Goal: Task Accomplishment & Management: Use online tool/utility

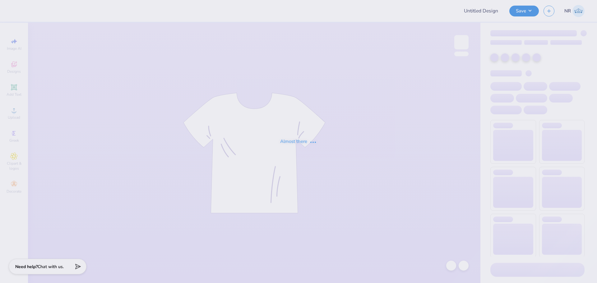
type input "Dem Winter"
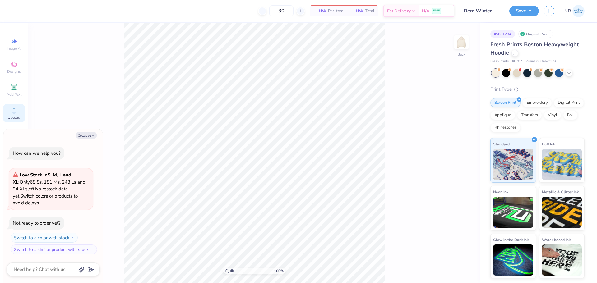
click at [11, 120] on span "Upload" at bounding box center [14, 117] width 12 height 5
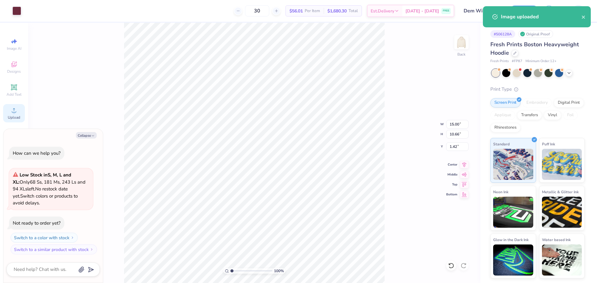
type textarea "x"
type input "1.74"
click at [455, 125] on input "15.00" at bounding box center [457, 124] width 22 height 9
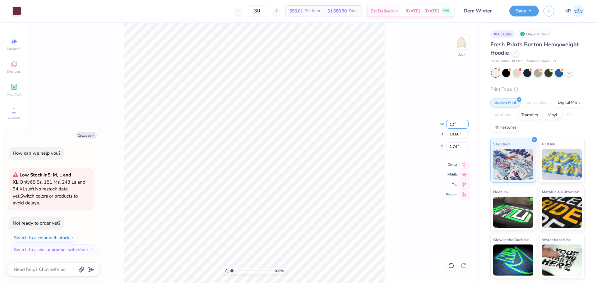
type input "12"
type textarea "x"
type input "12.00"
type input "8.53"
click at [455, 149] on input "2.81" at bounding box center [457, 146] width 22 height 9
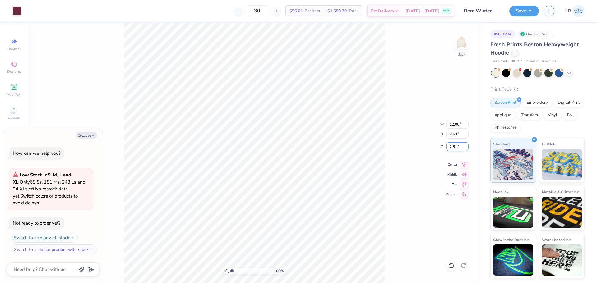
click at [455, 149] on input "2.81" at bounding box center [457, 146] width 22 height 9
type input "3"
type textarea "x"
type input "3.00"
click at [464, 165] on icon at bounding box center [464, 163] width 9 height 7
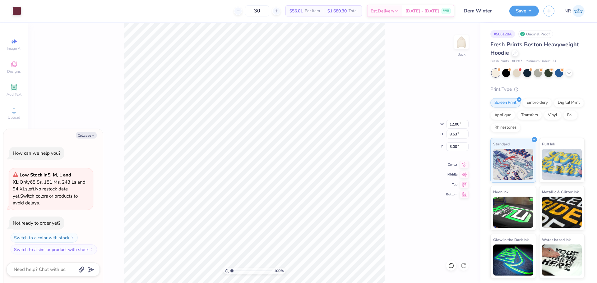
click at [399, 107] on div "100 % Back W 12.00 12.00 " H 8.53 8.53 " Y 3.00 3.00 " Center Middle Top Bottom" at bounding box center [254, 153] width 453 height 261
click at [401, 100] on div "100 % Back W 12.00 H 8.53 Y 3.00 Center Middle Top Bottom" at bounding box center [254, 153] width 453 height 261
click at [392, 91] on div "100 % Back W 12.00 12.00 " H 8.53 8.53 " Y 3.00 3.00 " Center Middle Top Bottom" at bounding box center [254, 153] width 453 height 261
click at [386, 74] on div "100 % Back" at bounding box center [254, 153] width 453 height 261
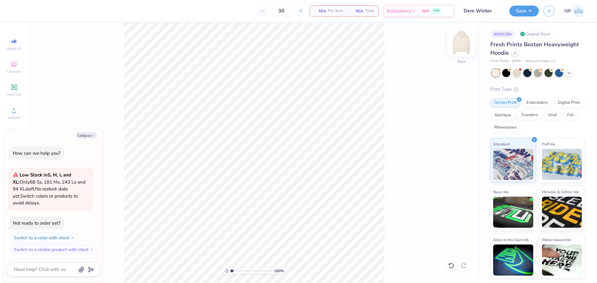
click at [466, 40] on img at bounding box center [461, 42] width 25 height 25
click at [18, 114] on div "Upload" at bounding box center [14, 113] width 22 height 18
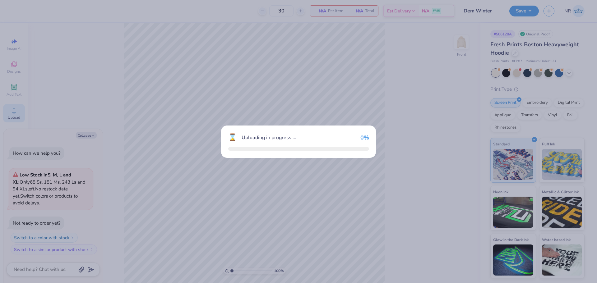
type textarea "x"
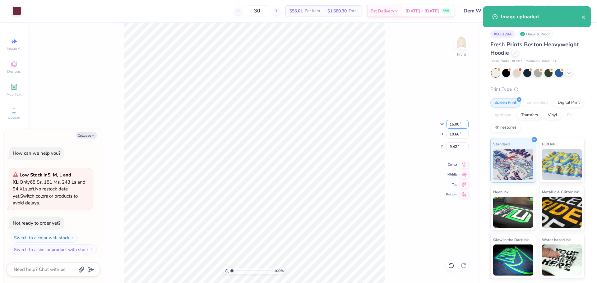
click at [452, 126] on input "15.00" at bounding box center [457, 124] width 22 height 9
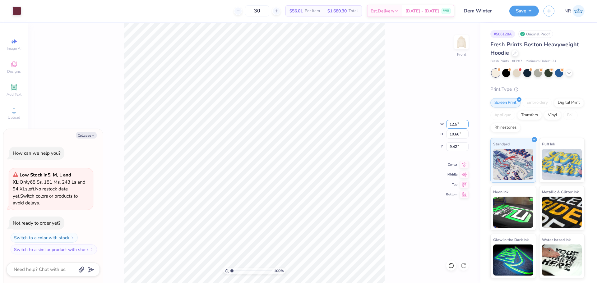
type input "12.5"
type textarea "x"
type input "12.50"
type input "8.89"
click at [456, 148] on input "10.31" at bounding box center [457, 146] width 22 height 9
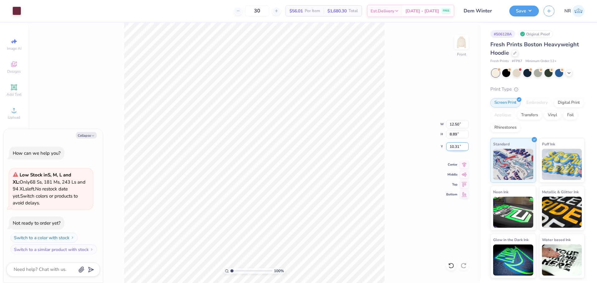
click at [456, 148] on input "10.31" at bounding box center [457, 146] width 22 height 9
type input "6"
type textarea "x"
type input "6.00"
type textarea "x"
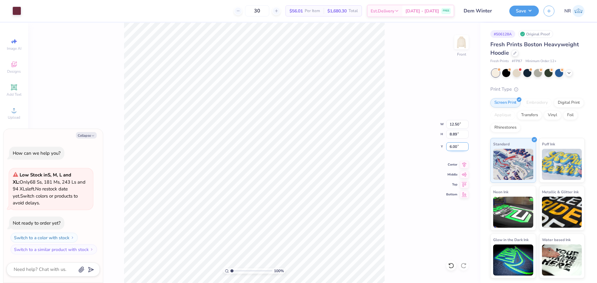
click at [451, 147] on input "6.00" at bounding box center [457, 146] width 22 height 9
click at [453, 147] on input "6.00" at bounding box center [457, 146] width 22 height 9
type input "10"
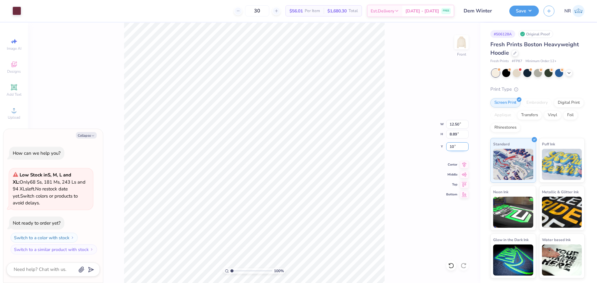
type textarea "x"
type input "10.00"
click at [385, 137] on div "100 % Front W 12.50 12.50 " H 8.89 8.89 " Y 10.00 10.00 " Center Middle Top Bot…" at bounding box center [254, 153] width 453 height 261
click at [455, 148] on input "10.00" at bounding box center [457, 146] width 22 height 9
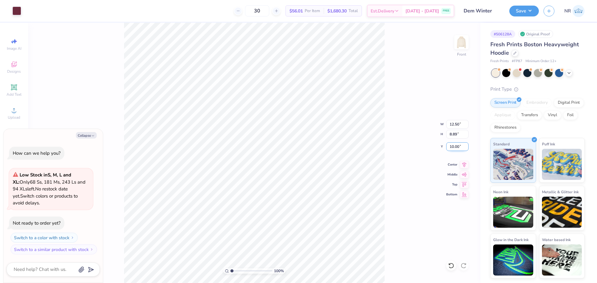
click at [451, 148] on input "10.00" at bounding box center [457, 146] width 22 height 9
click at [458, 146] on input "10.00" at bounding box center [457, 146] width 22 height 9
drag, startPoint x: 459, startPoint y: 147, endPoint x: 453, endPoint y: 147, distance: 6.6
click at [453, 147] on input "10.00" at bounding box center [457, 146] width 22 height 9
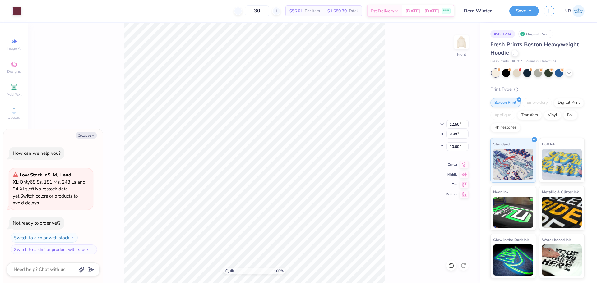
type textarea "x"
type input "12.48"
click at [398, 124] on div "100 % Front W 12.50 H 8.89 Y 12.48 Center Middle Top Bottom" at bounding box center [254, 153] width 453 height 261
click at [393, 122] on div "100 % Front" at bounding box center [254, 153] width 453 height 261
type textarea "x"
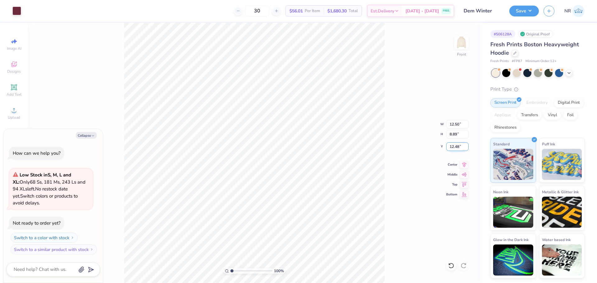
click at [452, 145] on input "12.48" at bounding box center [457, 146] width 22 height 9
type input "6"
type textarea "x"
type input "6.00"
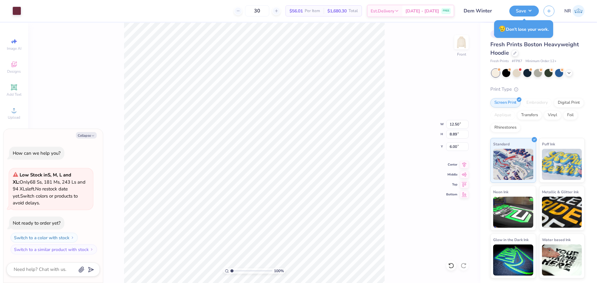
type textarea "x"
click at [466, 165] on icon at bounding box center [464, 163] width 9 height 7
click at [455, 150] on input "12.74" at bounding box center [457, 146] width 22 height 9
type input "1"
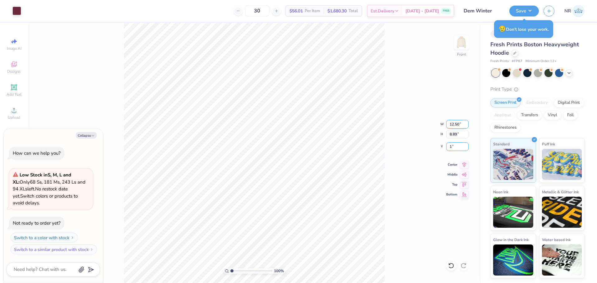
type textarea "x"
type input "14"
type textarea "x"
click at [455, 147] on input "14.00" at bounding box center [457, 146] width 22 height 9
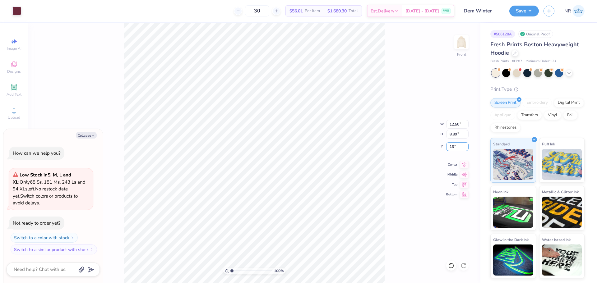
type input "13"
type textarea "x"
click at [457, 147] on input "13.00" at bounding box center [457, 146] width 22 height 9
type input "12"
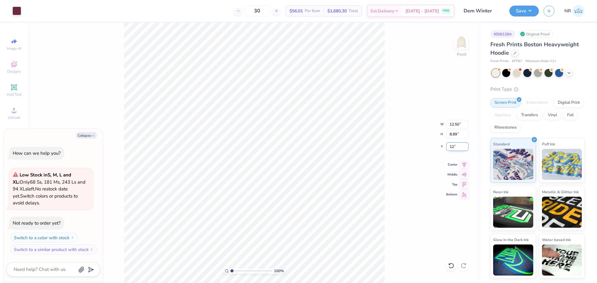
type textarea "x"
type input "12.00"
click at [394, 138] on div "100 % Front W 12.50 12.50 " H 8.89 8.89 " Y 12.00 12.00 " Center Middle Top Bot…" at bounding box center [254, 153] width 453 height 261
click at [393, 121] on div "100 % Front W 12.50 H 8.89 Y 12.00 Center Middle Top Bottom" at bounding box center [254, 153] width 453 height 261
click at [417, 63] on div "100 % Front W 12.50 12.50 " H 8.89 8.89 " Y 12.00 12.00 " Center Middle Top Bot…" at bounding box center [254, 153] width 453 height 261
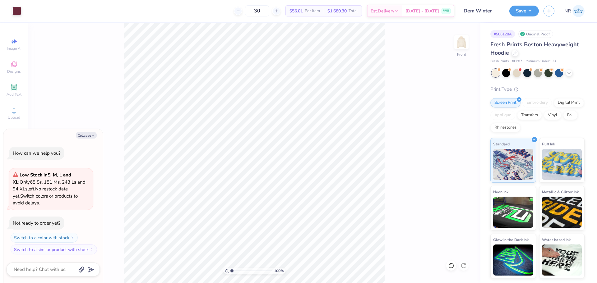
click at [184, 7] on div "30 $56.01 Per Item $1,680.30 Total Est. Delivery Aug 22 - 25 FREE" at bounding box center [240, 11] width 429 height 22
type textarea "x"
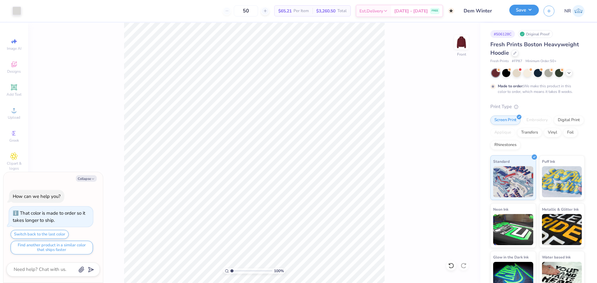
click at [517, 11] on button "Save" at bounding box center [525, 10] width 30 height 11
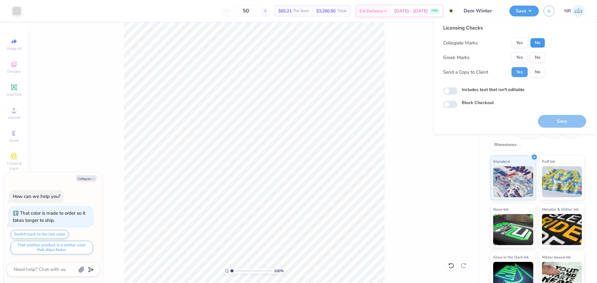
click at [537, 41] on button "No" at bounding box center [537, 43] width 15 height 10
click at [540, 57] on button "No" at bounding box center [537, 58] width 15 height 10
click at [567, 117] on button "Save" at bounding box center [562, 121] width 48 height 13
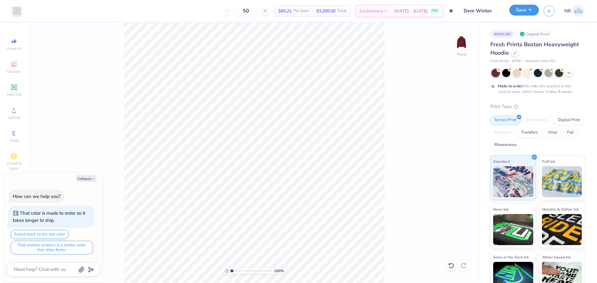
click at [519, 10] on button "Save" at bounding box center [525, 10] width 30 height 11
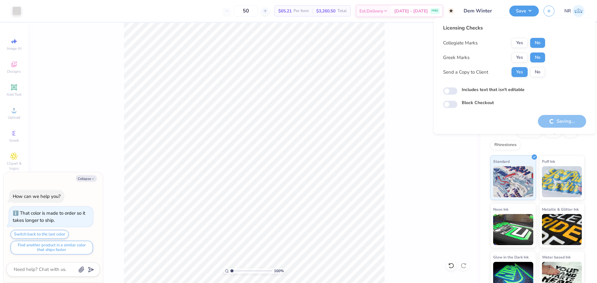
click at [151, 11] on div "50 $65.21 Per Item $3,260.50 Total Est. Delivery Oct 3 - 6 FREE" at bounding box center [240, 11] width 429 height 22
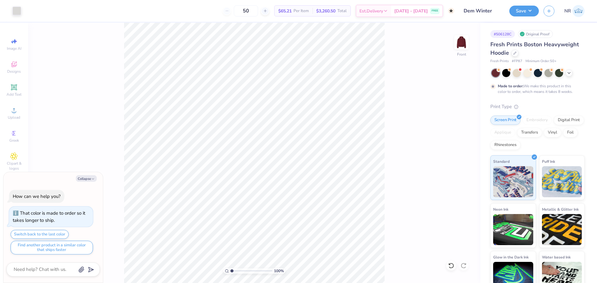
type textarea "x"
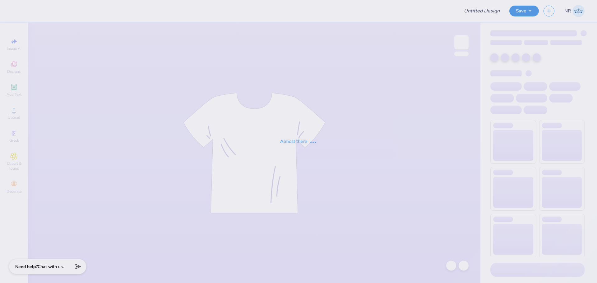
type input "DEM Fall Rush"
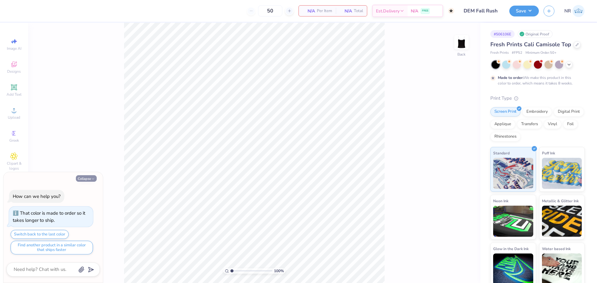
click at [83, 179] on button "Collapse" at bounding box center [86, 178] width 21 height 7
type textarea "x"
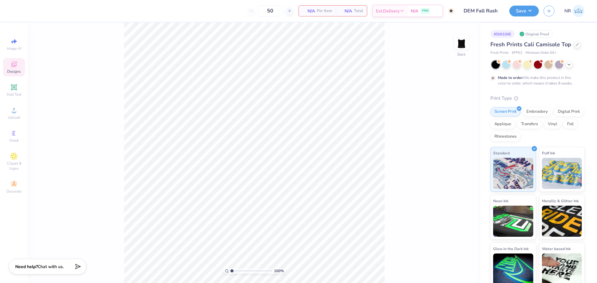
click at [14, 66] on icon at bounding box center [14, 65] width 5 height 4
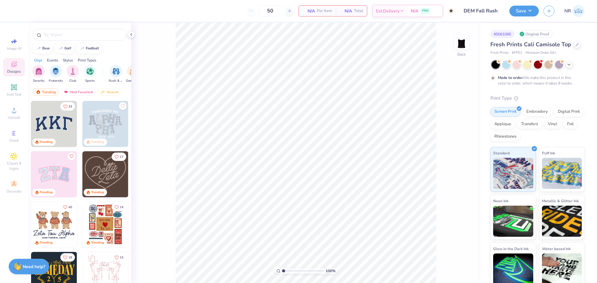
click at [54, 118] on img at bounding box center [54, 124] width 46 height 46
drag, startPoint x: 284, startPoint y: 271, endPoint x: 271, endPoint y: 270, distance: 12.5
click at [282, 270] on input "range" at bounding box center [303, 271] width 42 height 6
click at [462, 44] on img at bounding box center [461, 42] width 25 height 25
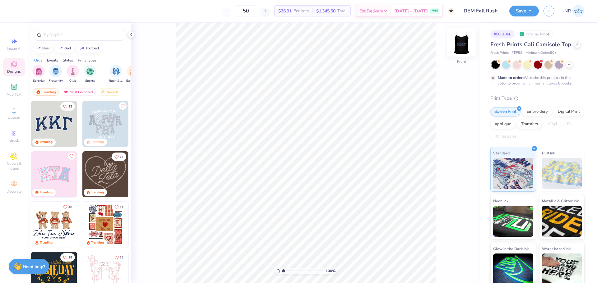
click at [464, 44] on img at bounding box center [461, 42] width 25 height 25
